Goal: Check status: Check status

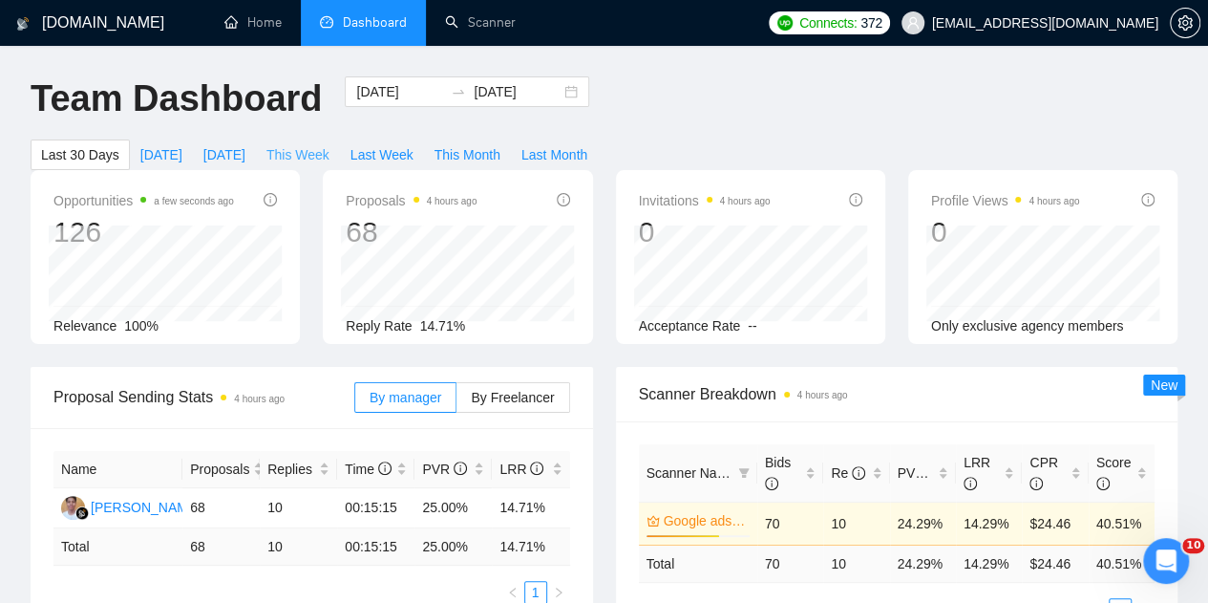
click at [330, 144] on span "This Week" at bounding box center [297, 154] width 63 height 21
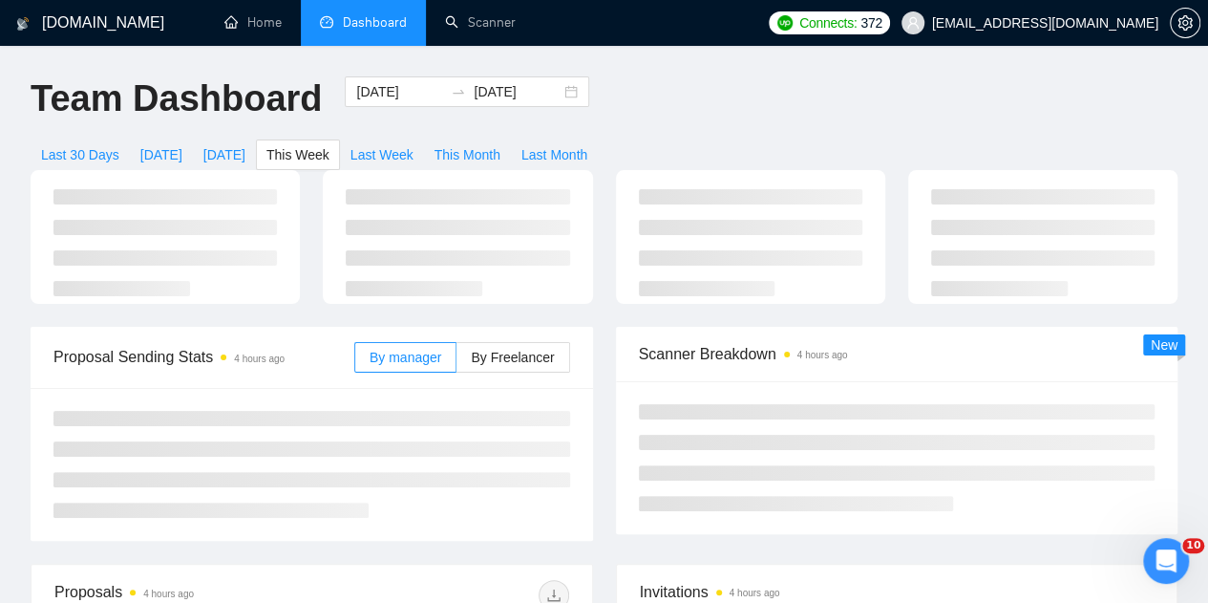
type input "[DATE]"
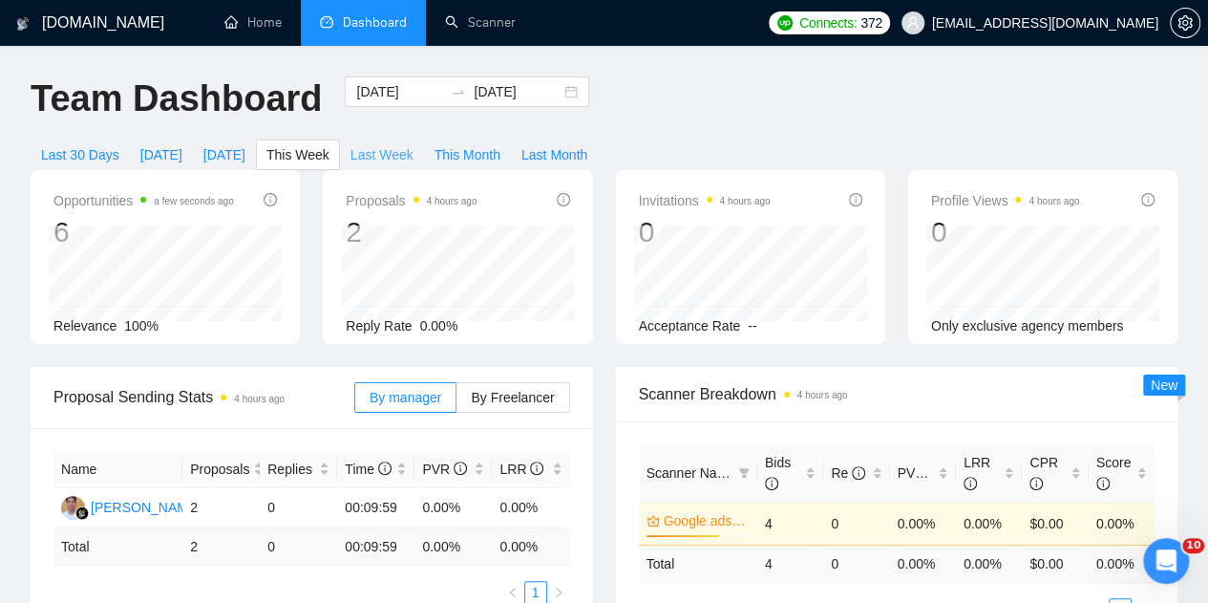
click at [414, 144] on span "Last Week" at bounding box center [382, 154] width 63 height 21
type input "[DATE]"
